Goal: Check status: Check status

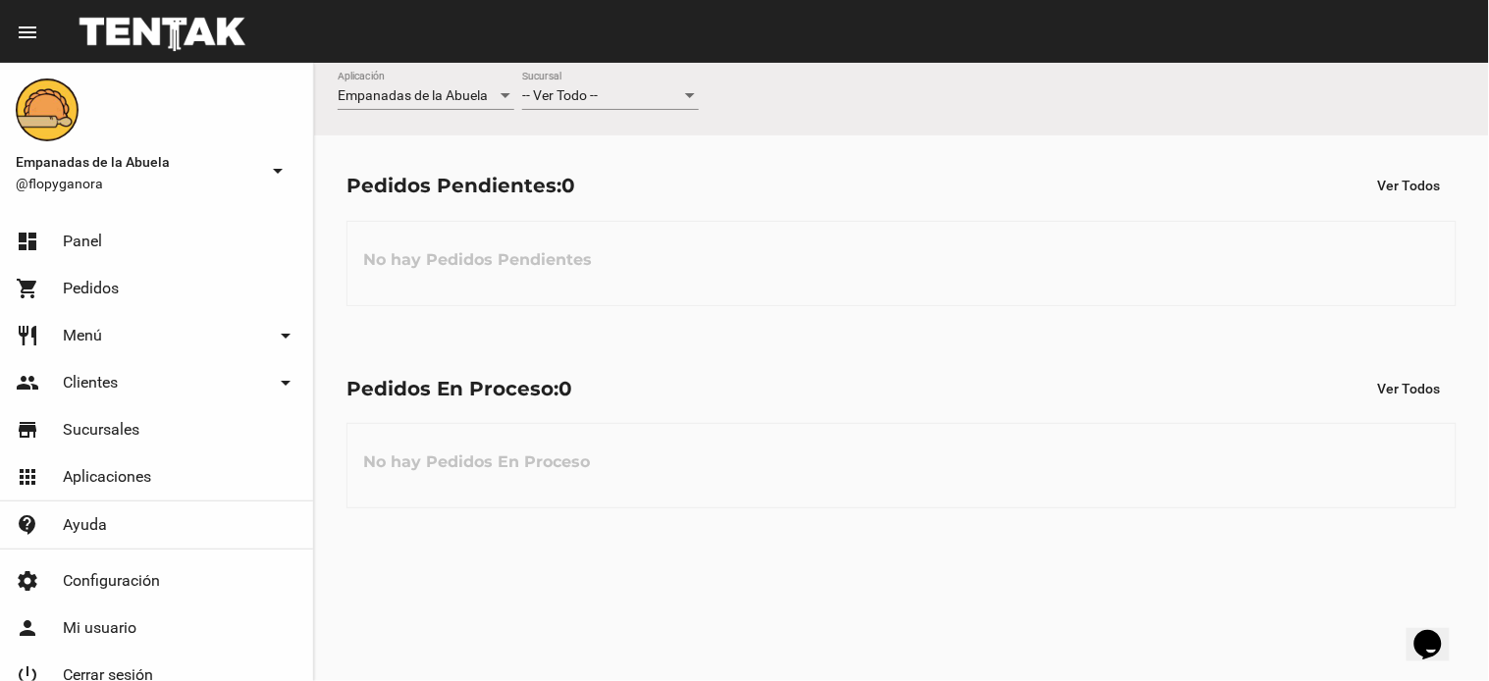
click at [604, 95] on div "-- Ver Todo --" at bounding box center [601, 96] width 159 height 16
click at [614, 98] on div "-- Ver Todo --" at bounding box center [601, 96] width 159 height 16
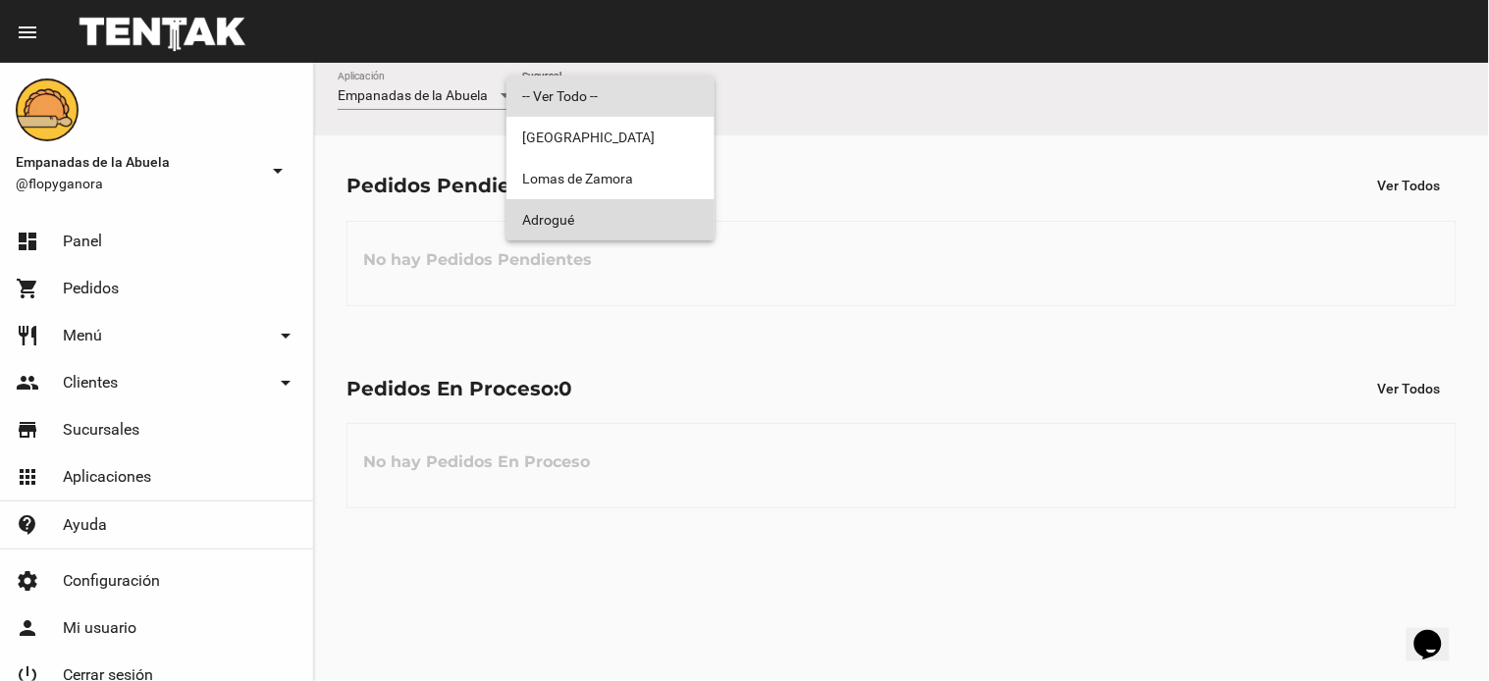
click at [613, 210] on span "Adrogué" at bounding box center [610, 219] width 177 height 41
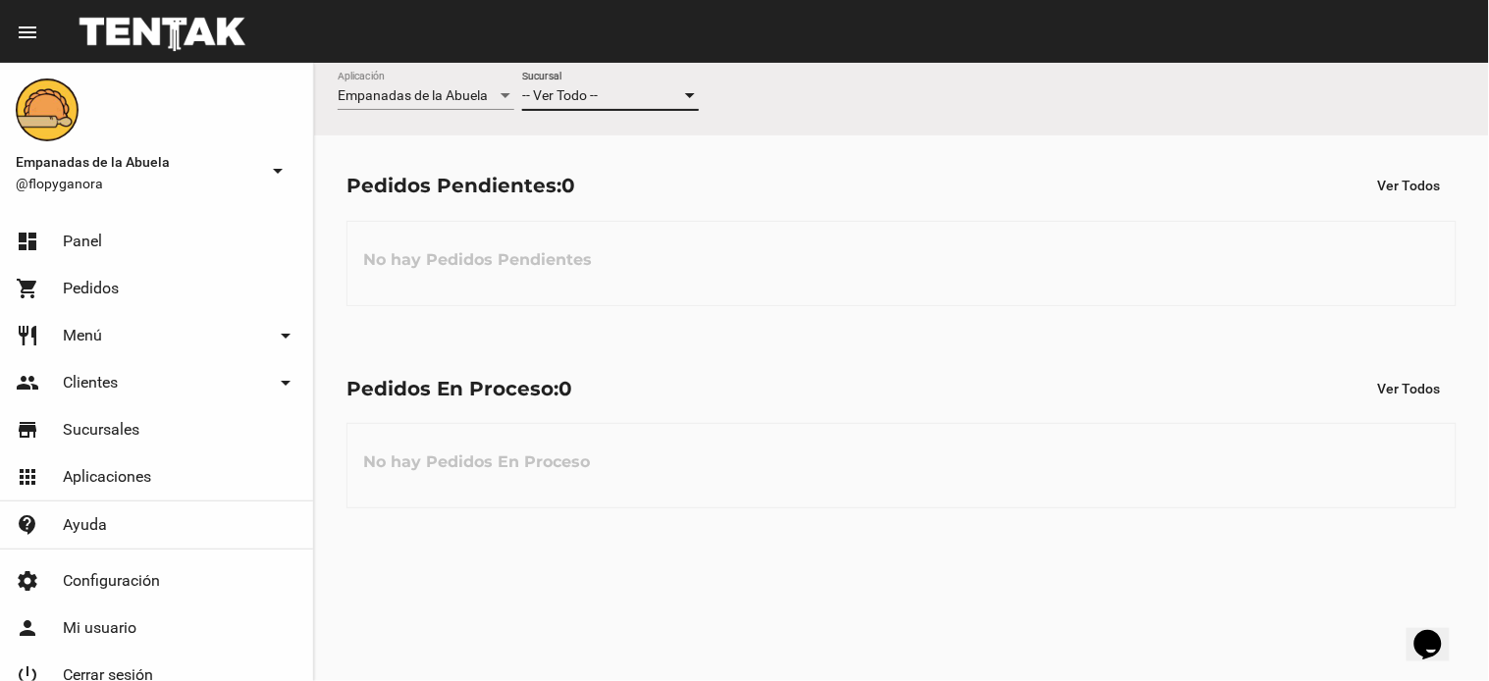
click at [613, 210] on div "Pedidos Pendientes: 0 Ver Todos No hay Pedidos Pendientes" at bounding box center [901, 236] width 1175 height 202
click at [723, 391] on div "Pedidos En Proceso: 0 Ver Todos" at bounding box center [902, 388] width 1110 height 35
click at [704, 257] on div "No hay Pedidos Pendientes" at bounding box center [902, 263] width 1110 height 85
click at [569, 98] on span "-- Ver Todo --" at bounding box center [560, 95] width 76 height 16
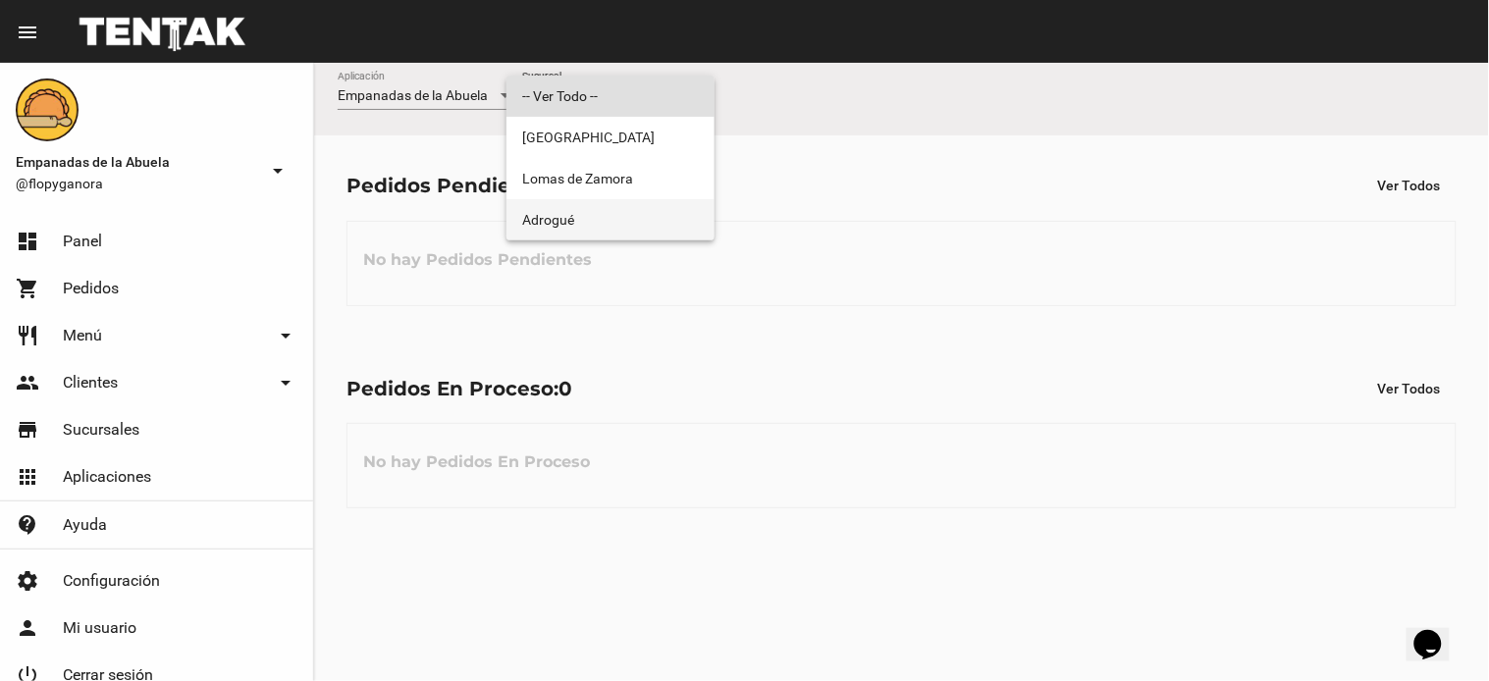
click at [585, 234] on span "Adrogué" at bounding box center [610, 219] width 177 height 41
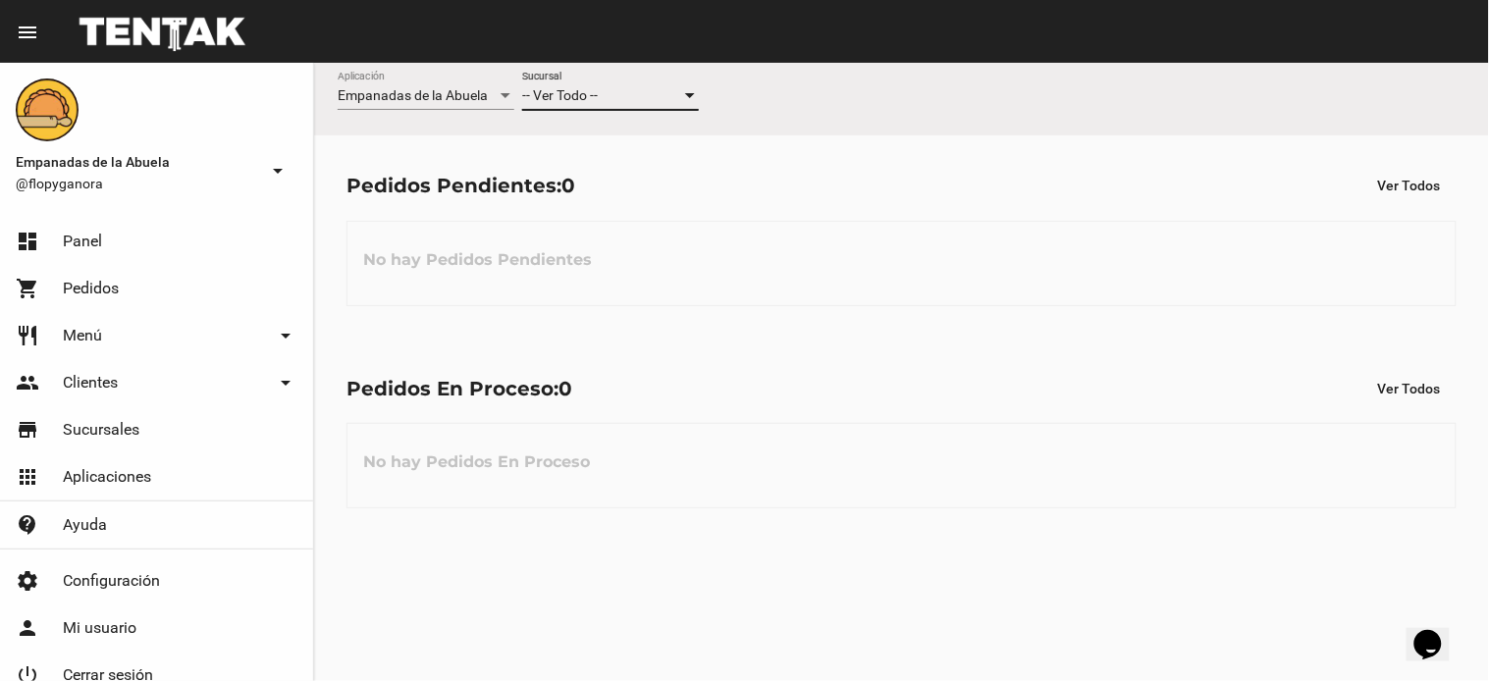
click at [585, 234] on h3 "No hay Pedidos Pendientes" at bounding box center [478, 260] width 260 height 59
click at [635, 437] on div "No hay Pedidos En Proceso" at bounding box center [902, 465] width 1110 height 85
click at [1141, 424] on div "No hay Pedidos En Proceso" at bounding box center [902, 465] width 1110 height 85
